Goal: Task Accomplishment & Management: Use online tool/utility

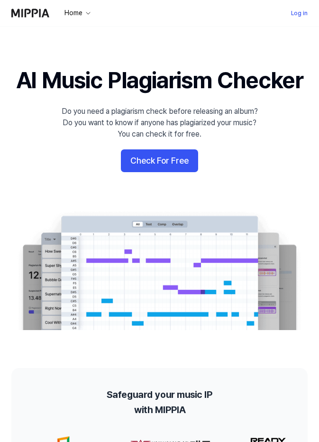
click at [297, 8] on link "Log in" at bounding box center [299, 13] width 17 height 11
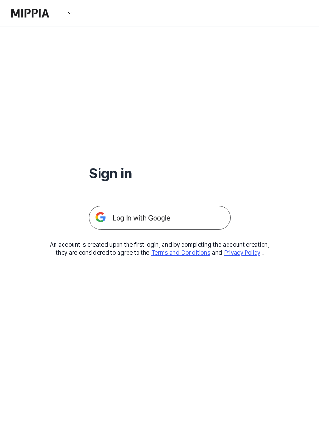
click at [153, 218] on img at bounding box center [160, 218] width 142 height 24
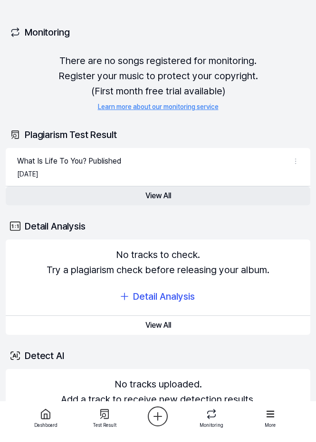
click at [218, 192] on button "View All" at bounding box center [158, 196] width 304 height 19
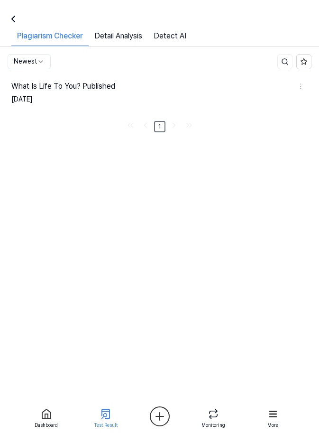
click at [13, 26] on div at bounding box center [11, 19] width 23 height 23
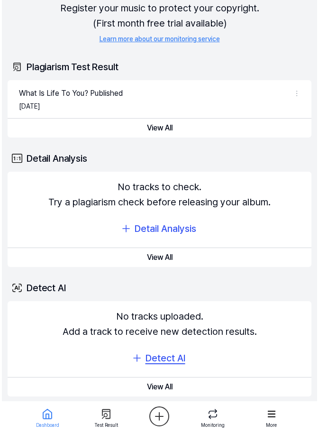
scroll to position [67, 0]
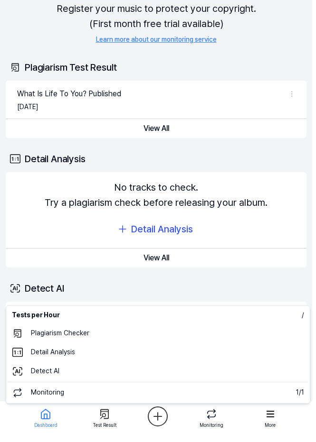
click at [152, 375] on html "Dashboard Pricing Update Contact 1 Tis a game Dashboard Plagiarism Checker Deta…" at bounding box center [158, 154] width 316 height 442
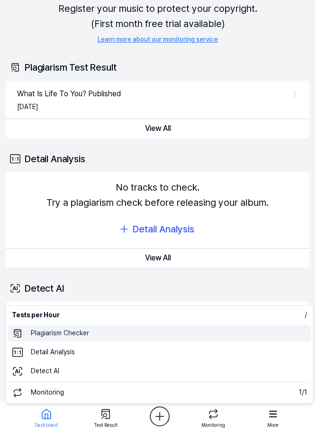
click at [75, 330] on 표절검사 "Plagiarism Checker" at bounding box center [159, 333] width 303 height 17
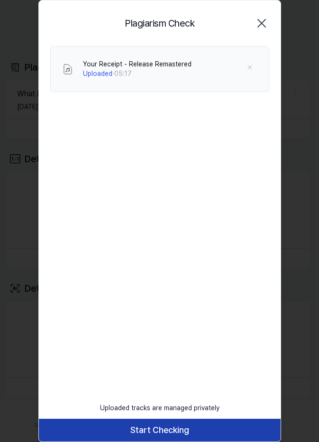
click at [153, 432] on button "Start Checking" at bounding box center [160, 430] width 242 height 23
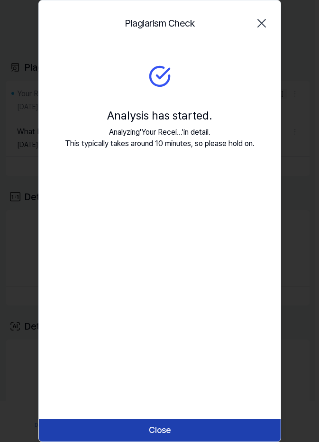
click at [164, 422] on button "Close" at bounding box center [160, 430] width 242 height 23
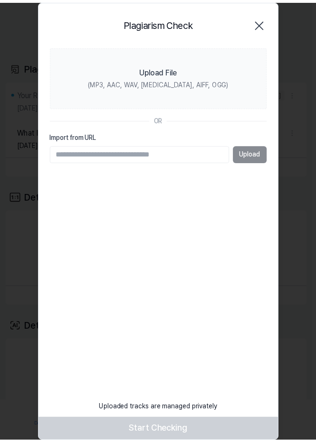
scroll to position [0, 0]
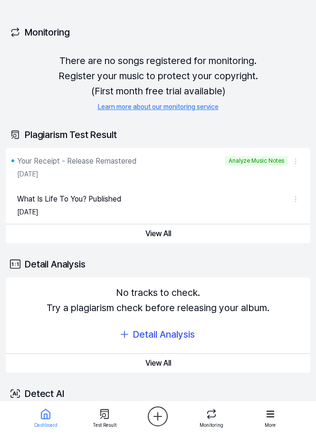
click at [282, 34] on div "Monitoring" at bounding box center [158, 32] width 304 height 27
